Goal: Information Seeking & Learning: Check status

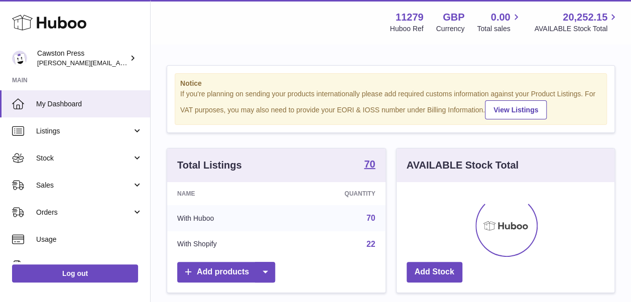
scroll to position [157, 218]
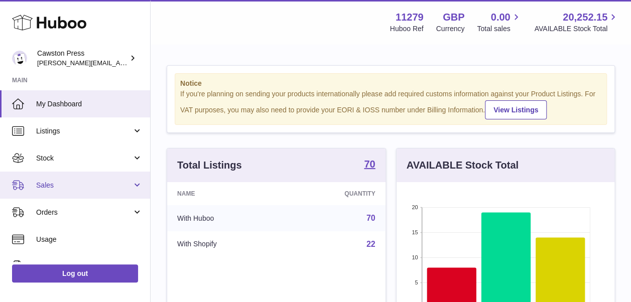
click at [82, 185] on span "Sales" at bounding box center [84, 186] width 96 height 10
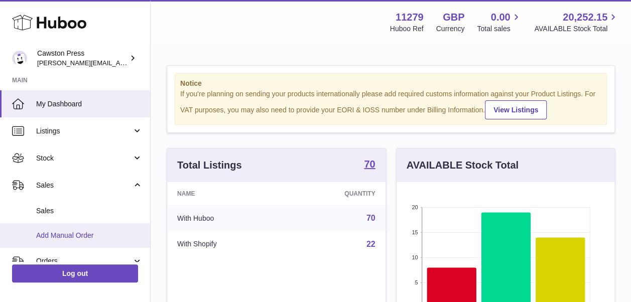
click at [92, 239] on span "Add Manual Order" at bounding box center [89, 236] width 106 height 10
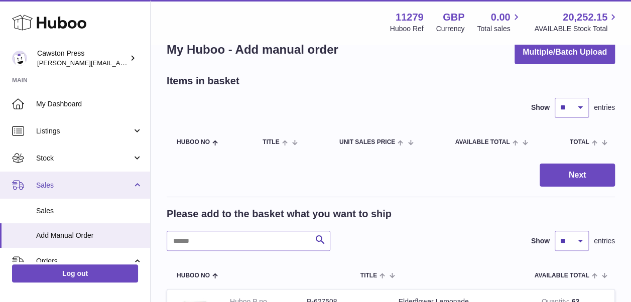
scroll to position [24, 0]
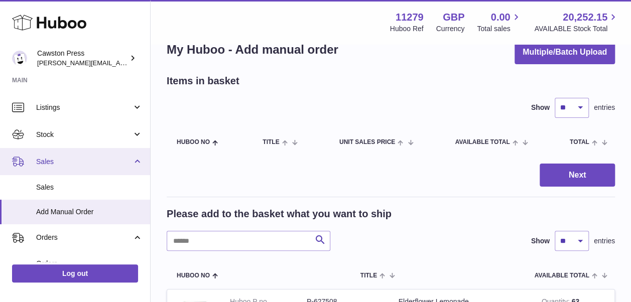
click at [60, 161] on span "Sales" at bounding box center [84, 162] width 96 height 10
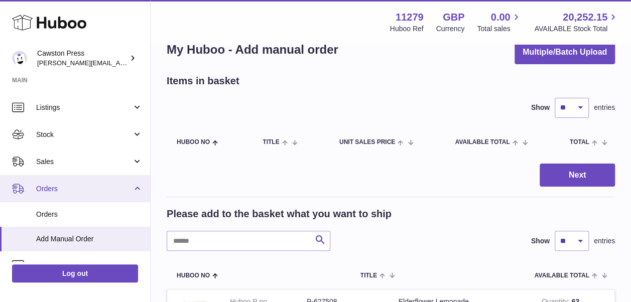
click at [64, 181] on link "Orders" at bounding box center [75, 188] width 150 height 27
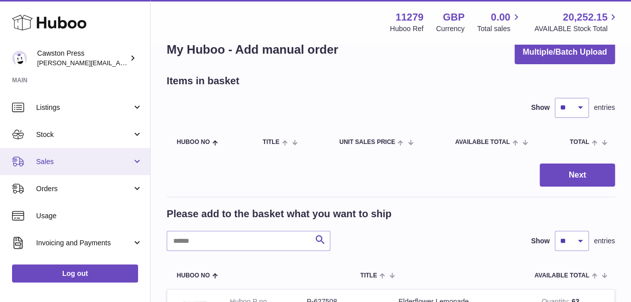
click at [56, 161] on span "Sales" at bounding box center [84, 162] width 96 height 10
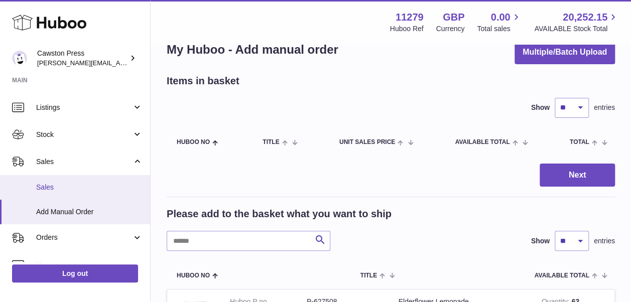
click at [69, 196] on link "Sales" at bounding box center [75, 187] width 150 height 25
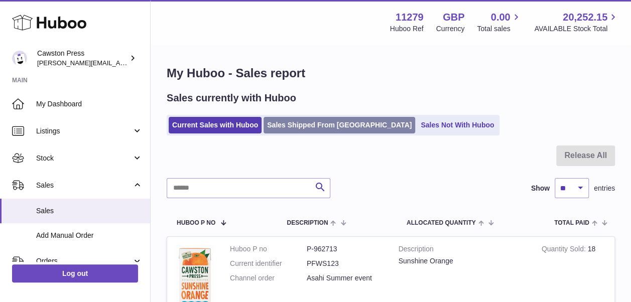
click at [293, 119] on link "Sales Shipped From [GEOGRAPHIC_DATA]" at bounding box center [340, 125] width 152 height 17
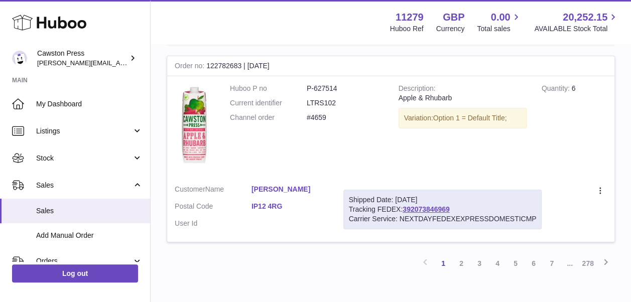
scroll to position [1817, 0]
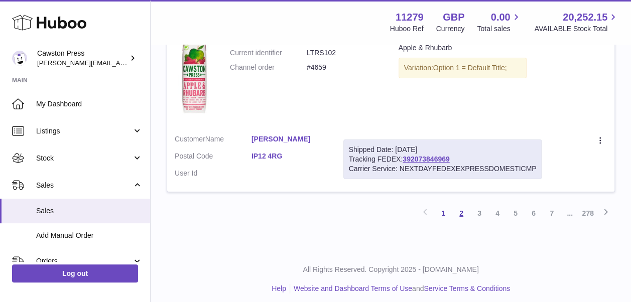
click at [459, 204] on link "2" at bounding box center [461, 213] width 18 height 18
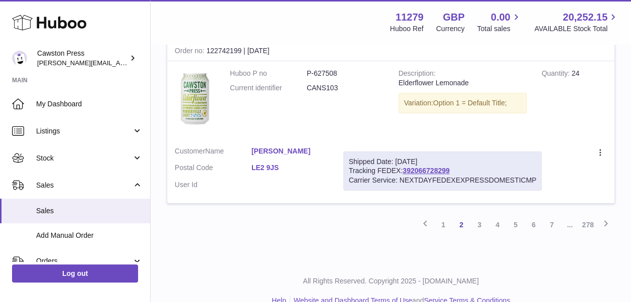
scroll to position [1873, 0]
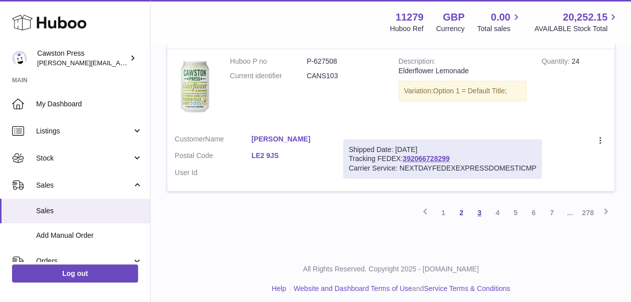
click at [481, 206] on link "3" at bounding box center [479, 213] width 18 height 18
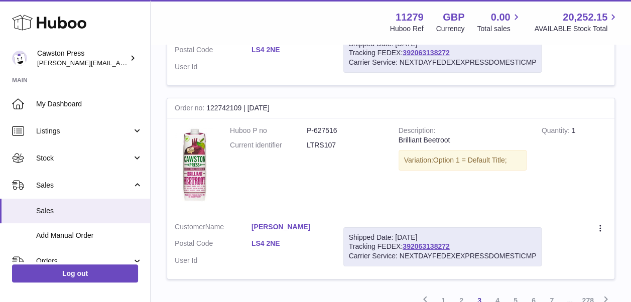
scroll to position [1831, 0]
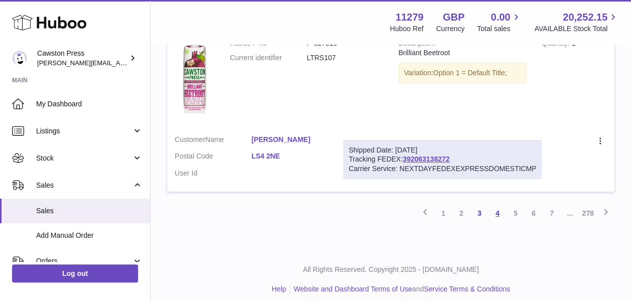
click at [498, 206] on link "4" at bounding box center [497, 213] width 18 height 18
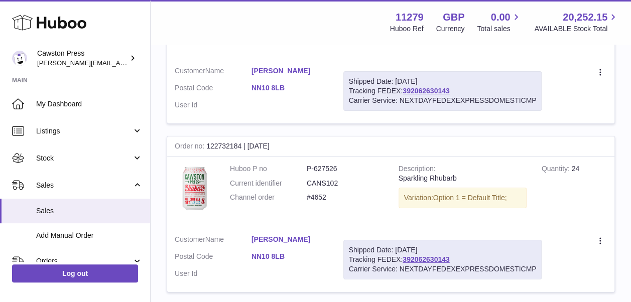
scroll to position [1868, 0]
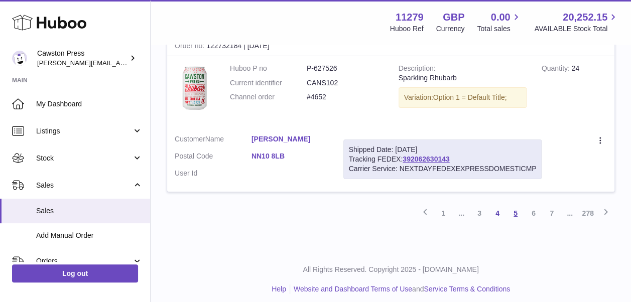
click at [514, 206] on link "5" at bounding box center [515, 213] width 18 height 18
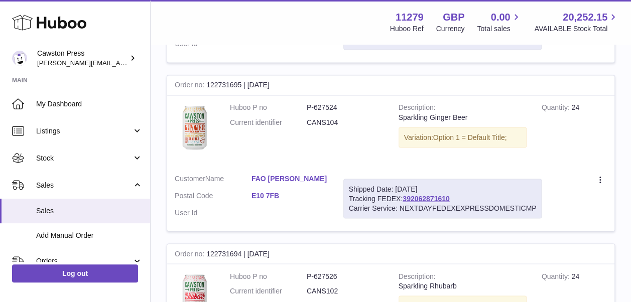
scroll to position [821, 0]
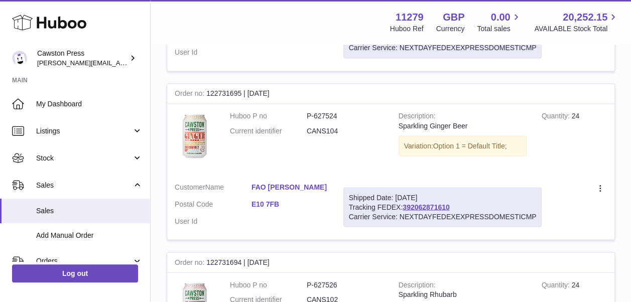
click at [458, 204] on div "Shipped Date: 13th Aug 2025 Tracking FEDEX: 392062871610 Carrier Service: NEXTD…" at bounding box center [442, 207] width 199 height 40
drag, startPoint x: 458, startPoint y: 204, endPoint x: 405, endPoint y: 204, distance: 52.7
click at [405, 204] on div "Shipped Date: 13th Aug 2025 Tracking FEDEX: 392062871610 Carrier Service: NEXTD…" at bounding box center [442, 207] width 199 height 40
copy link "392062871610"
drag, startPoint x: 405, startPoint y: 204, endPoint x: 417, endPoint y: 206, distance: 11.6
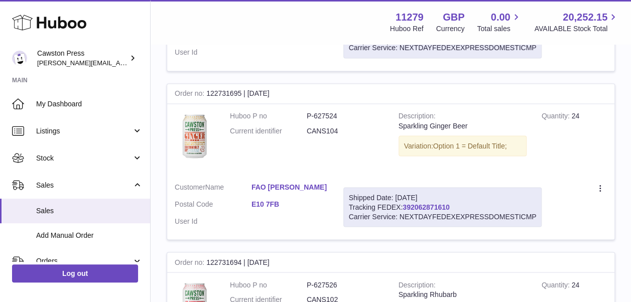
click at [417, 206] on link "392062871610" at bounding box center [426, 207] width 47 height 8
